Goal: Information Seeking & Learning: Learn about a topic

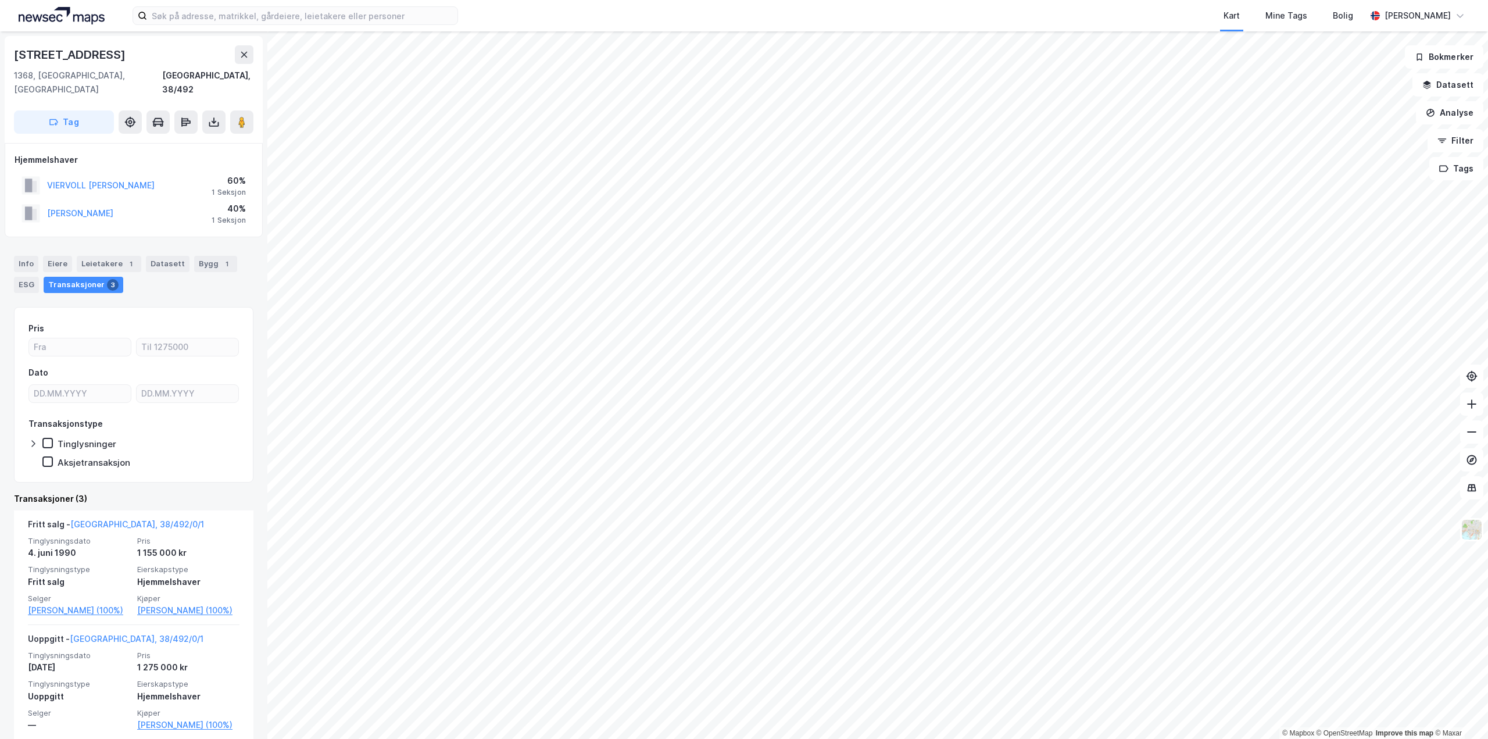
click at [278, 4] on div "Kart Mine Tags [PERSON_NAME] [PERSON_NAME]" at bounding box center [744, 15] width 1488 height 31
click at [272, 12] on input at bounding box center [302, 15] width 310 height 17
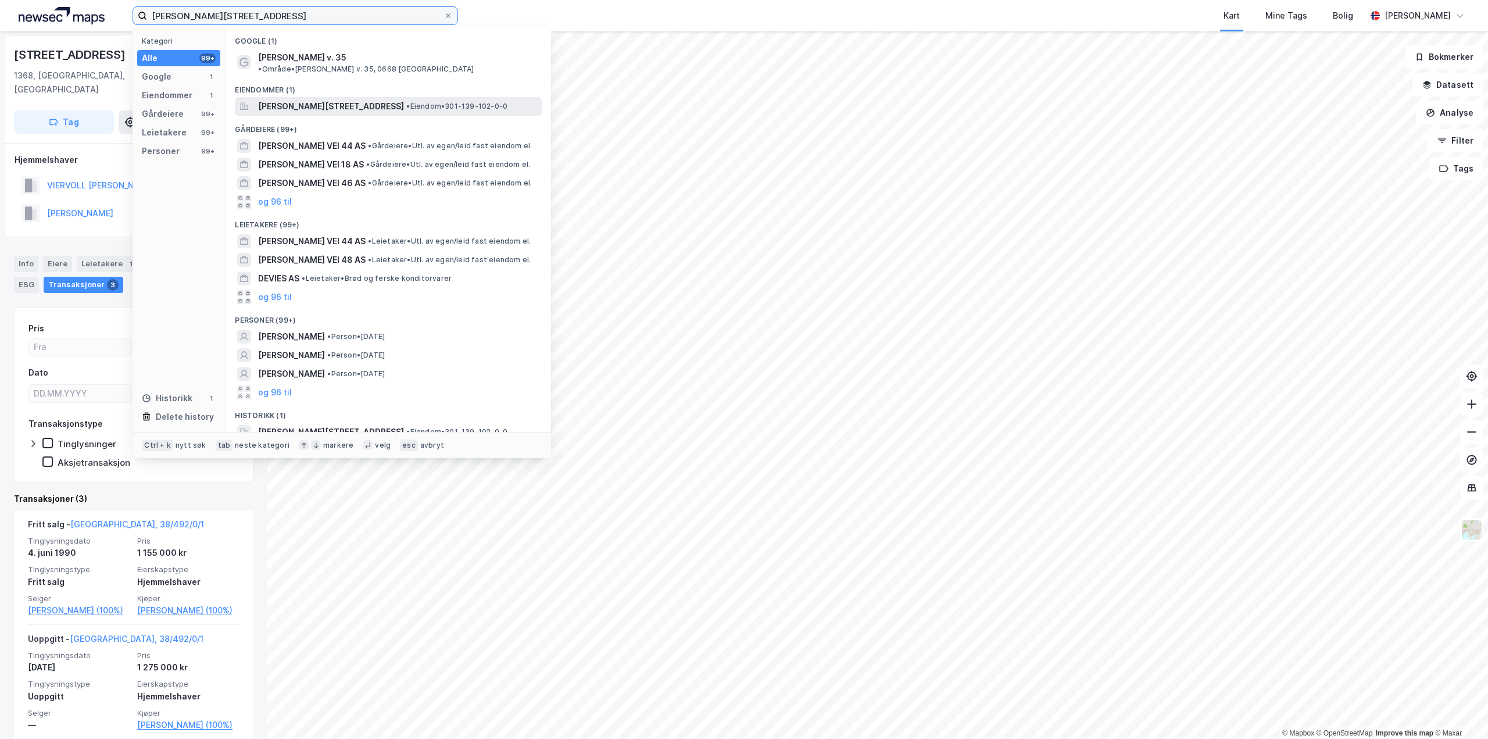
type input "[PERSON_NAME][STREET_ADDRESS]"
click at [350, 99] on span "[PERSON_NAME][STREET_ADDRESS]" at bounding box center [331, 106] width 146 height 14
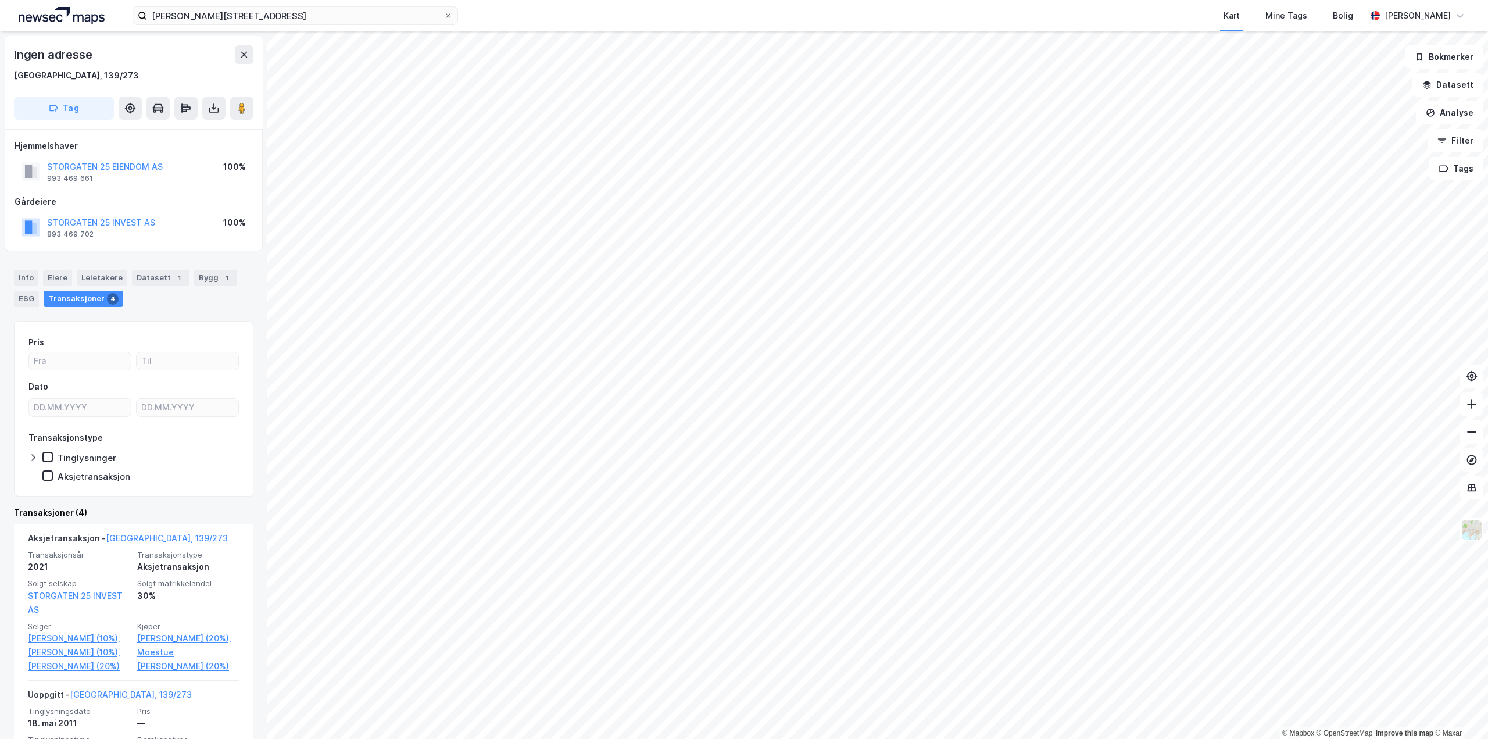
drag, startPoint x: 95, startPoint y: 221, endPoint x: 153, endPoint y: 202, distance: 60.5
click at [150, 202] on div "Gårdeiere" at bounding box center [134, 202] width 238 height 14
drag, startPoint x: 163, startPoint y: 220, endPoint x: 41, endPoint y: 223, distance: 121.5
click at [41, 223] on div "STORGATEN 25 INVEST AS 893 469 702 100%" at bounding box center [134, 227] width 238 height 28
copy button "STORGATEN 25 INVEST AS"
